Goal: Task Accomplishment & Management: Manage account settings

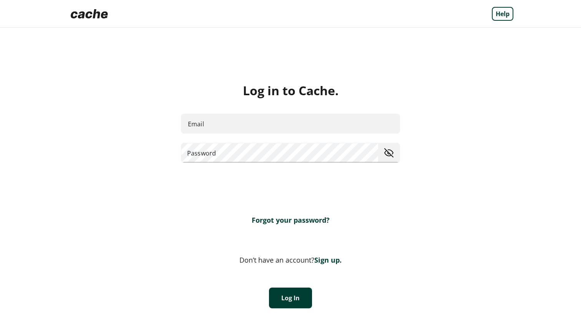
click at [306, 219] on link "Forgot your password?" at bounding box center [291, 219] width 78 height 9
click at [273, 217] on link "Forgot your password?" at bounding box center [291, 219] width 78 height 9
